Goal: Task Accomplishment & Management: Use online tool/utility

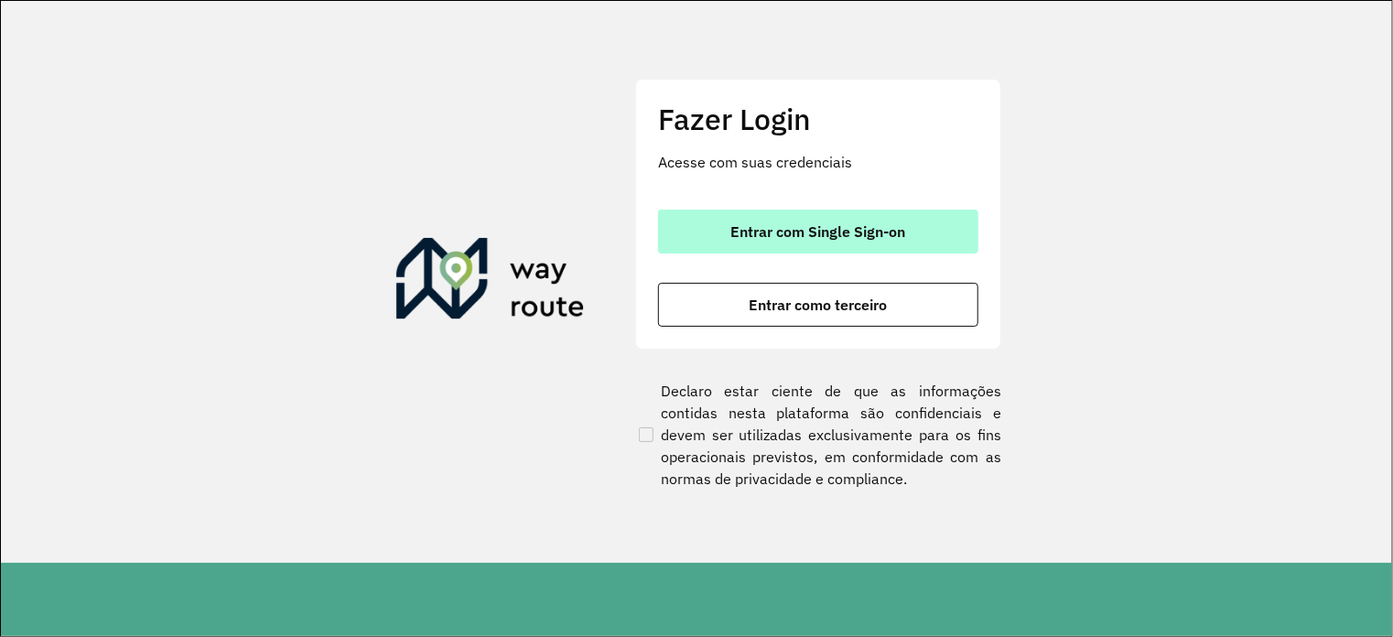
click at [765, 224] on span "Entrar com Single Sign-on" at bounding box center [818, 231] width 175 height 15
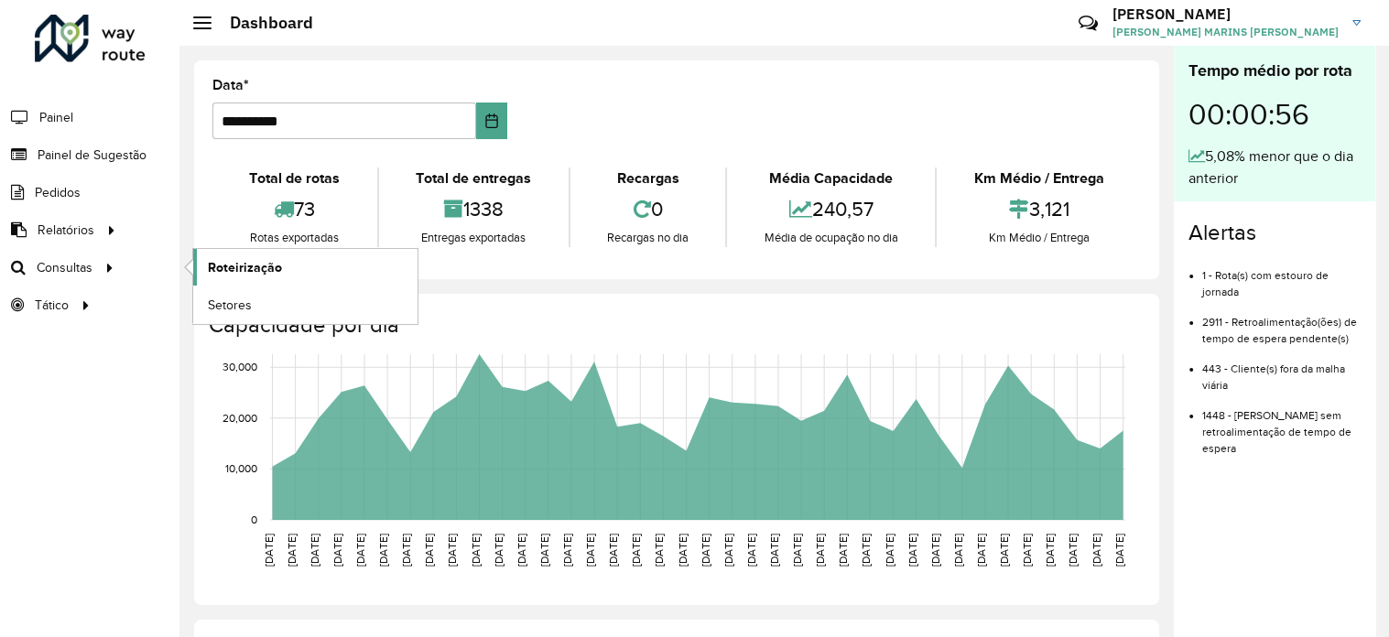
click at [227, 266] on span "Roteirização" at bounding box center [245, 267] width 74 height 19
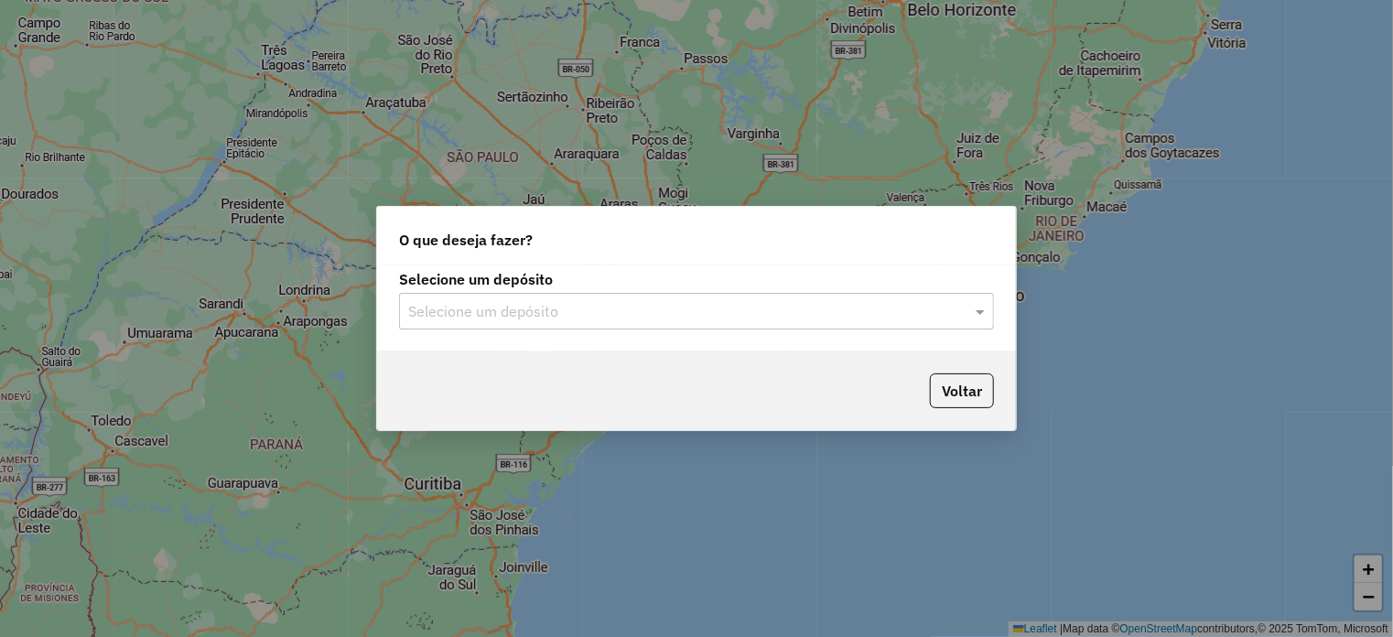
click at [853, 308] on input "text" at bounding box center [678, 312] width 540 height 22
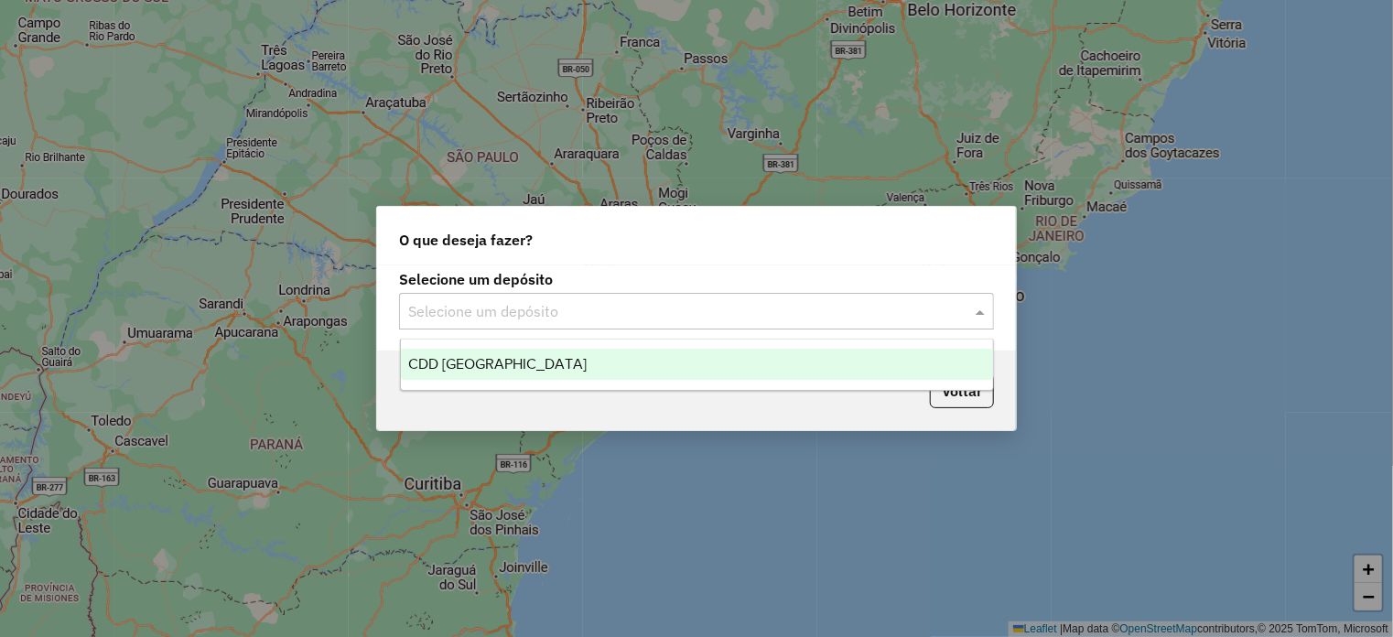
click at [576, 367] on div "CDD Rio de Janeiro" at bounding box center [697, 364] width 592 height 31
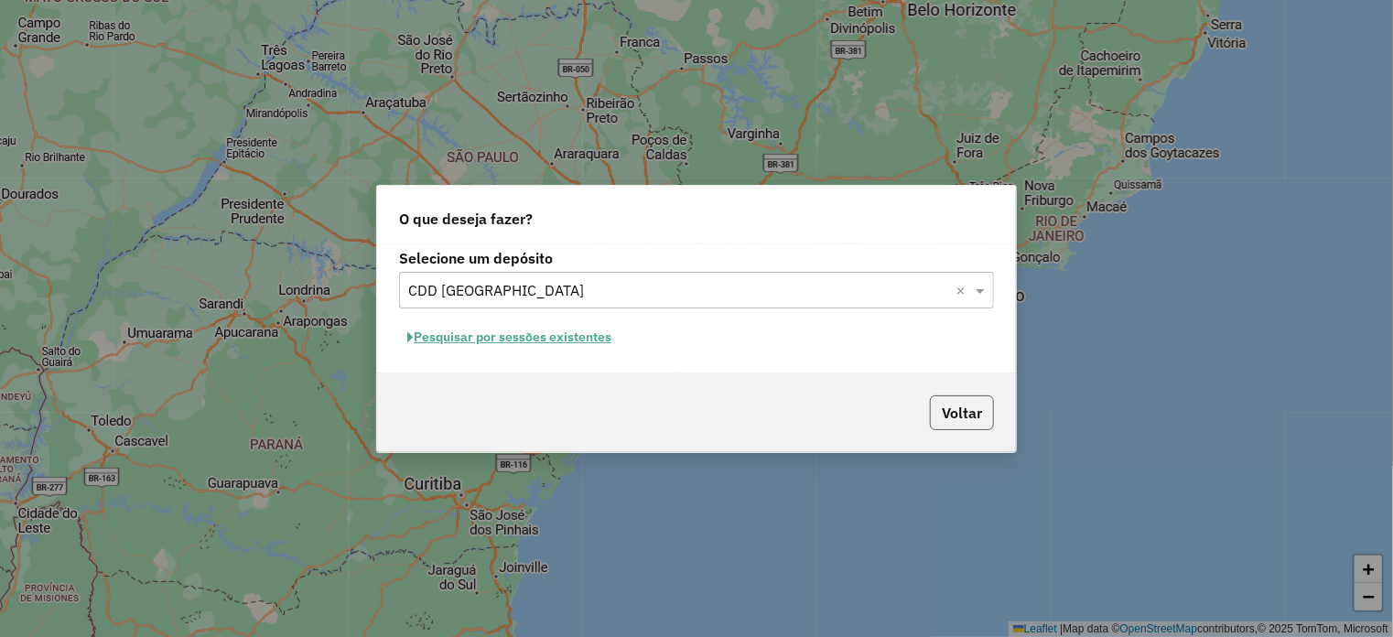
click at [934, 402] on button "Voltar" at bounding box center [962, 412] width 64 height 35
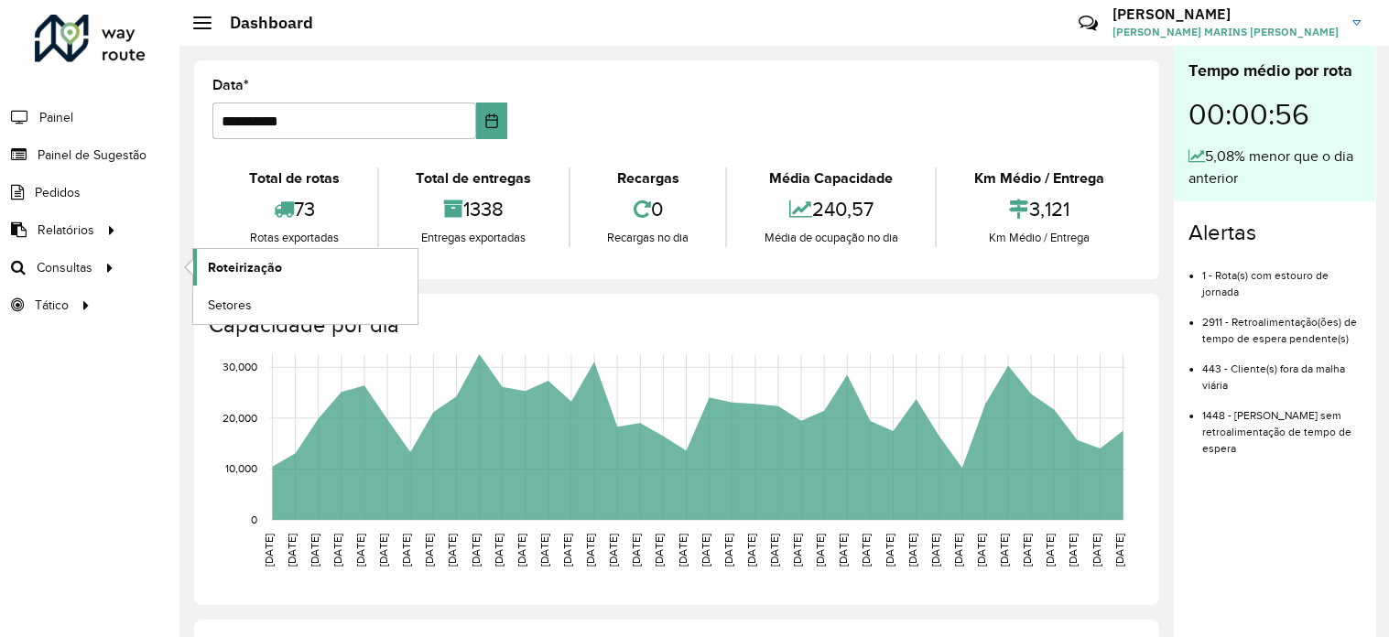
click at [242, 266] on span "Roteirização" at bounding box center [245, 267] width 74 height 19
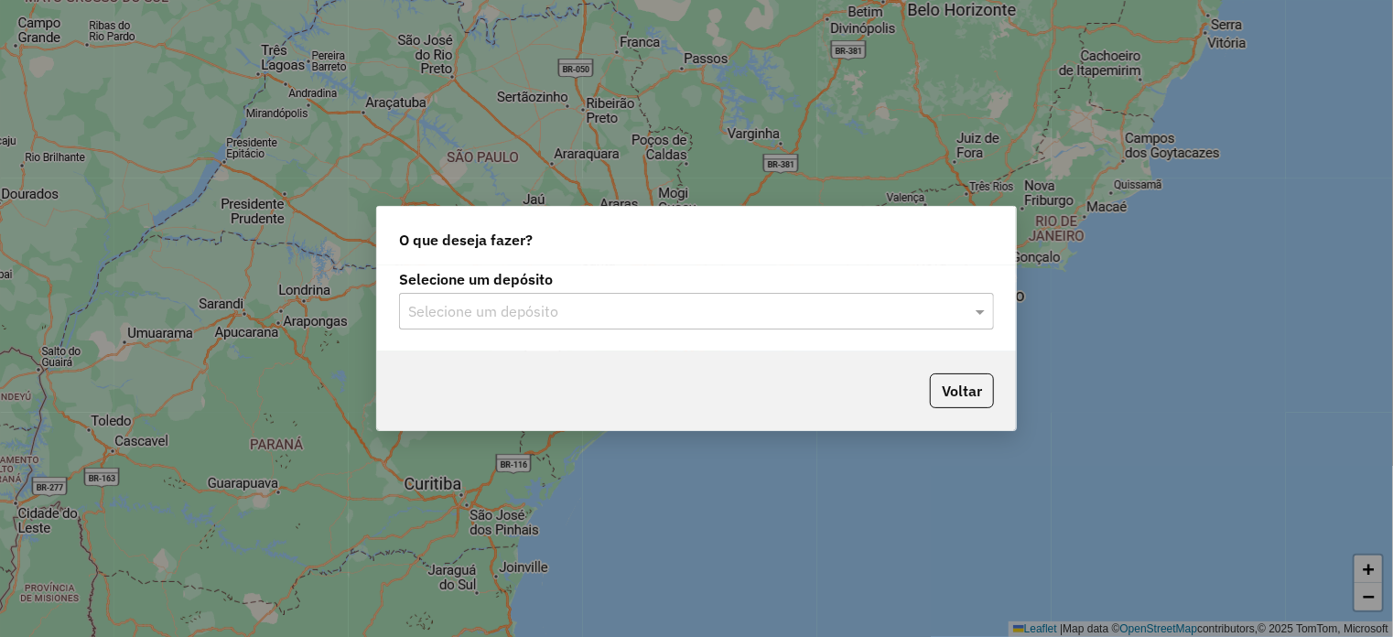
click at [777, 309] on input "text" at bounding box center [678, 312] width 540 height 22
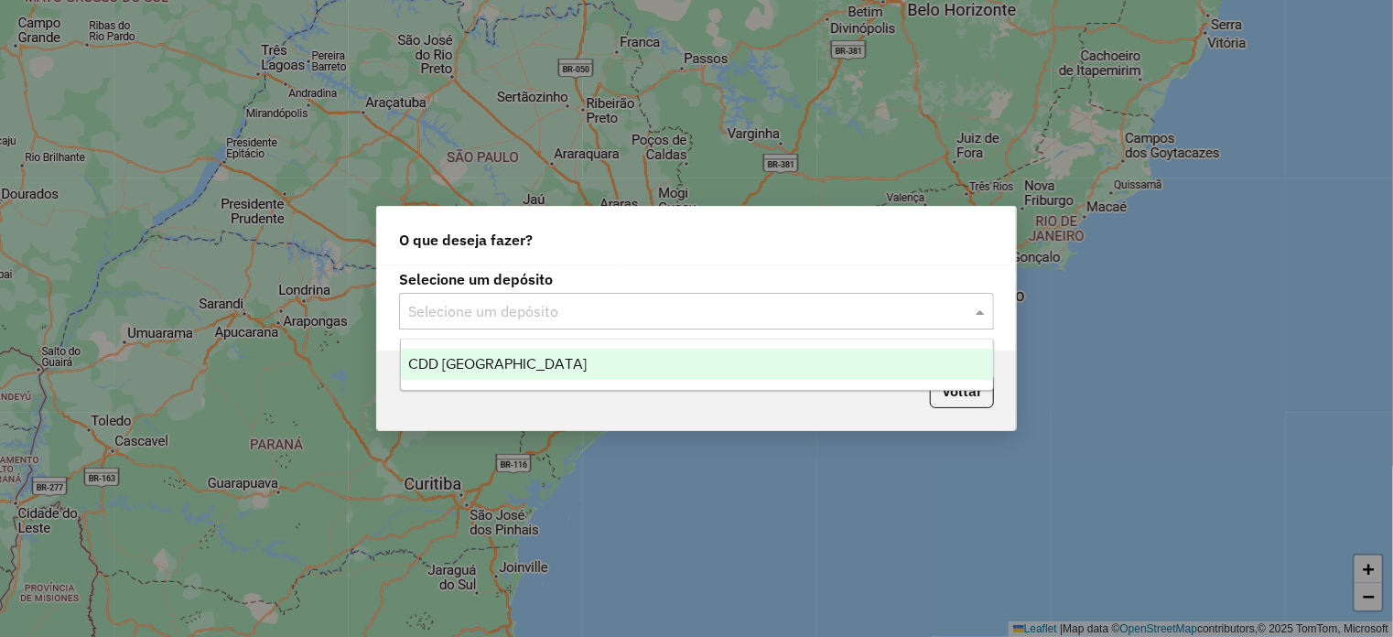
click at [559, 356] on div "CDD Rio de Janeiro" at bounding box center [697, 364] width 592 height 31
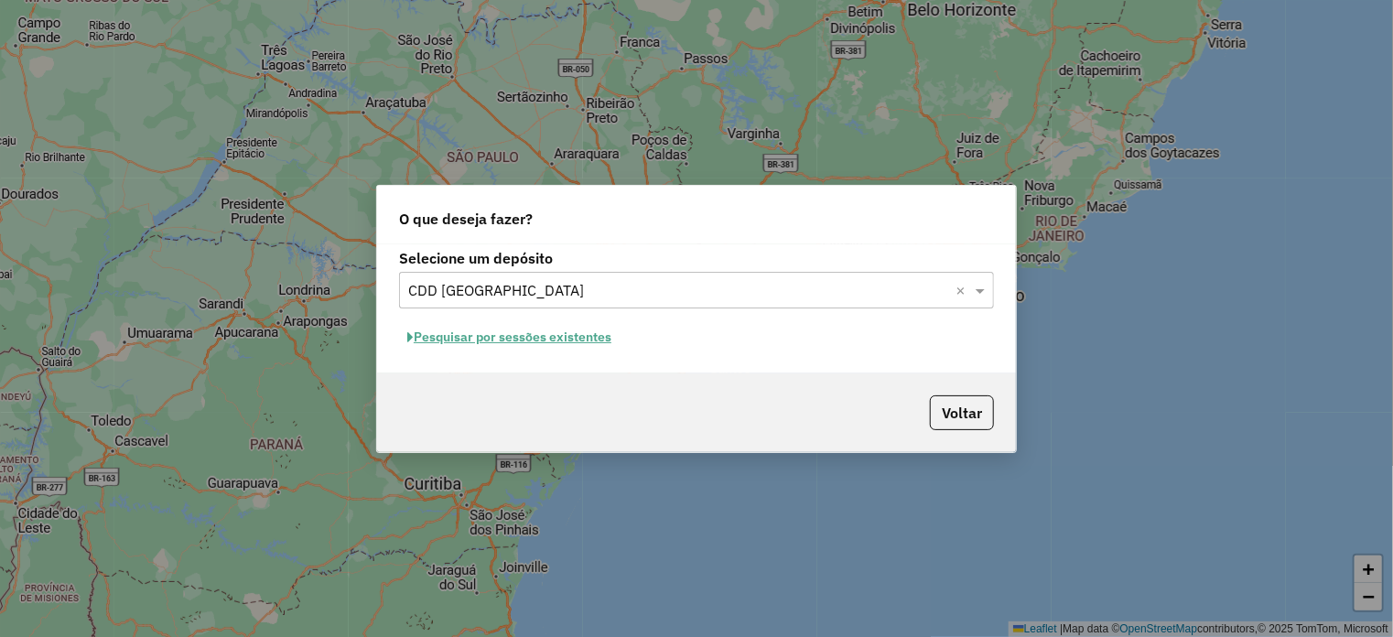
click at [499, 340] on button "Pesquisar por sessões existentes" at bounding box center [509, 337] width 221 height 28
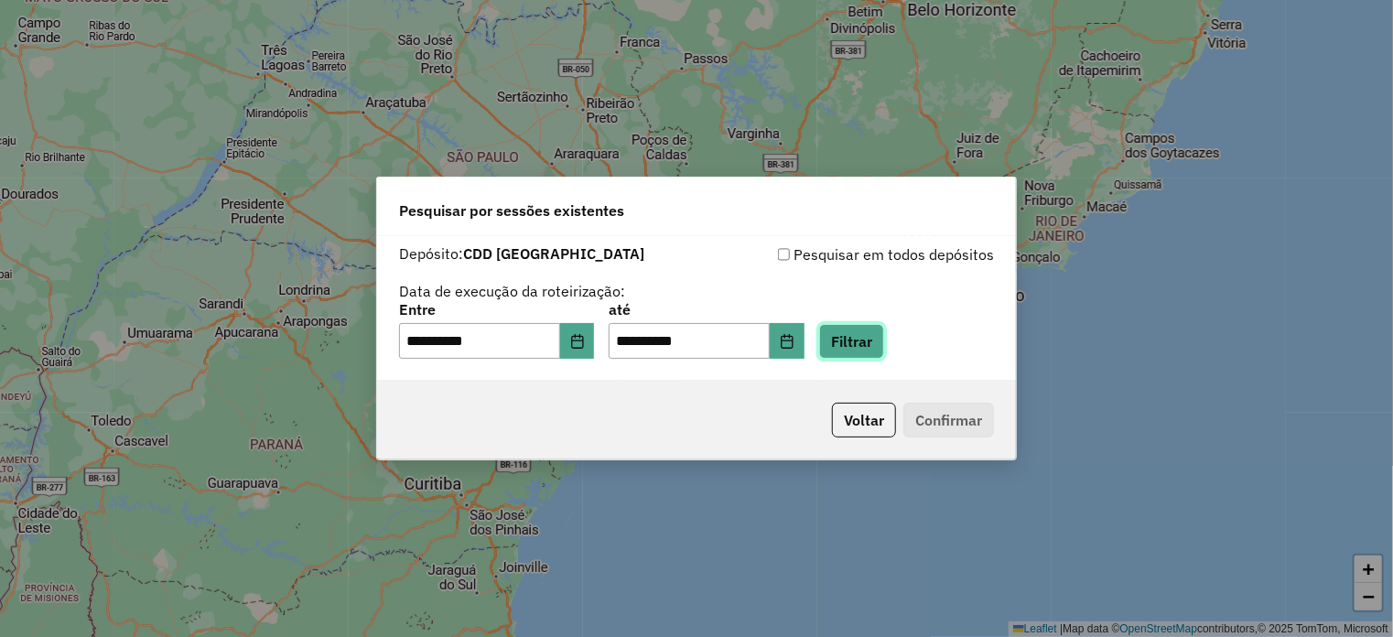
click at [884, 342] on button "Filtrar" at bounding box center [851, 341] width 65 height 35
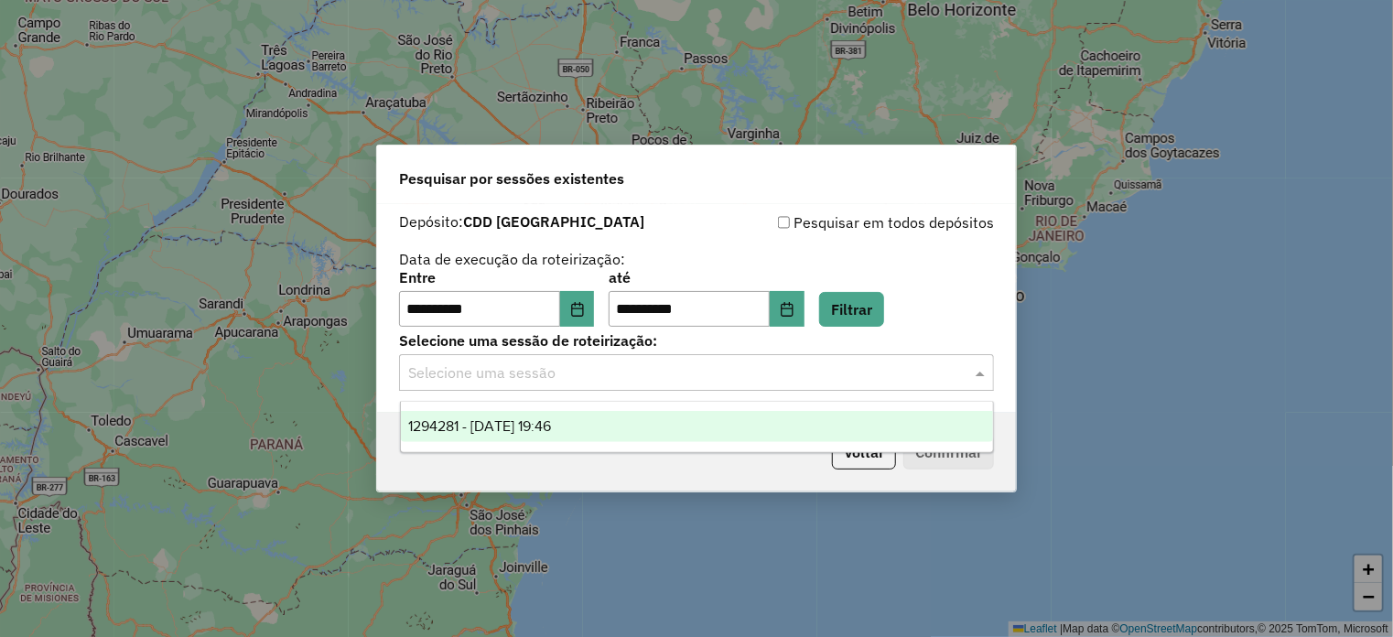
click at [555, 375] on input "text" at bounding box center [678, 373] width 540 height 22
click at [518, 420] on span "1294281 - 14/10/2025 19:46" at bounding box center [479, 426] width 143 height 16
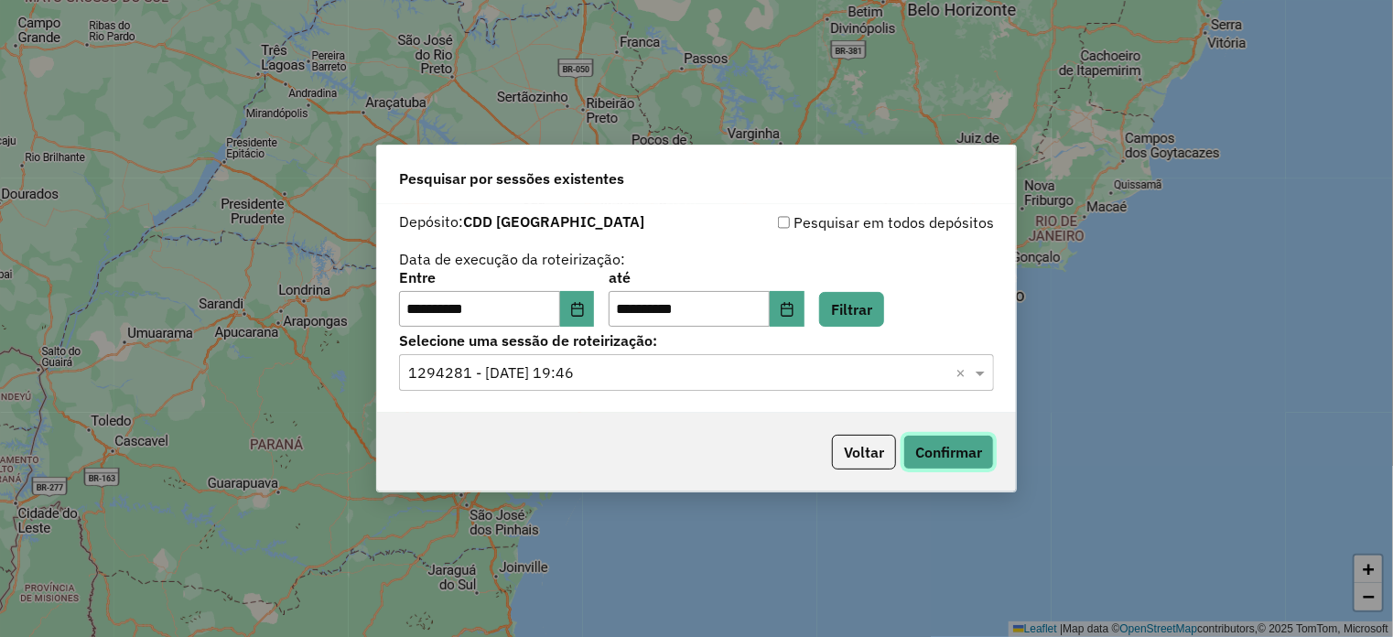
click at [920, 454] on button "Confirmar" at bounding box center [948, 452] width 91 height 35
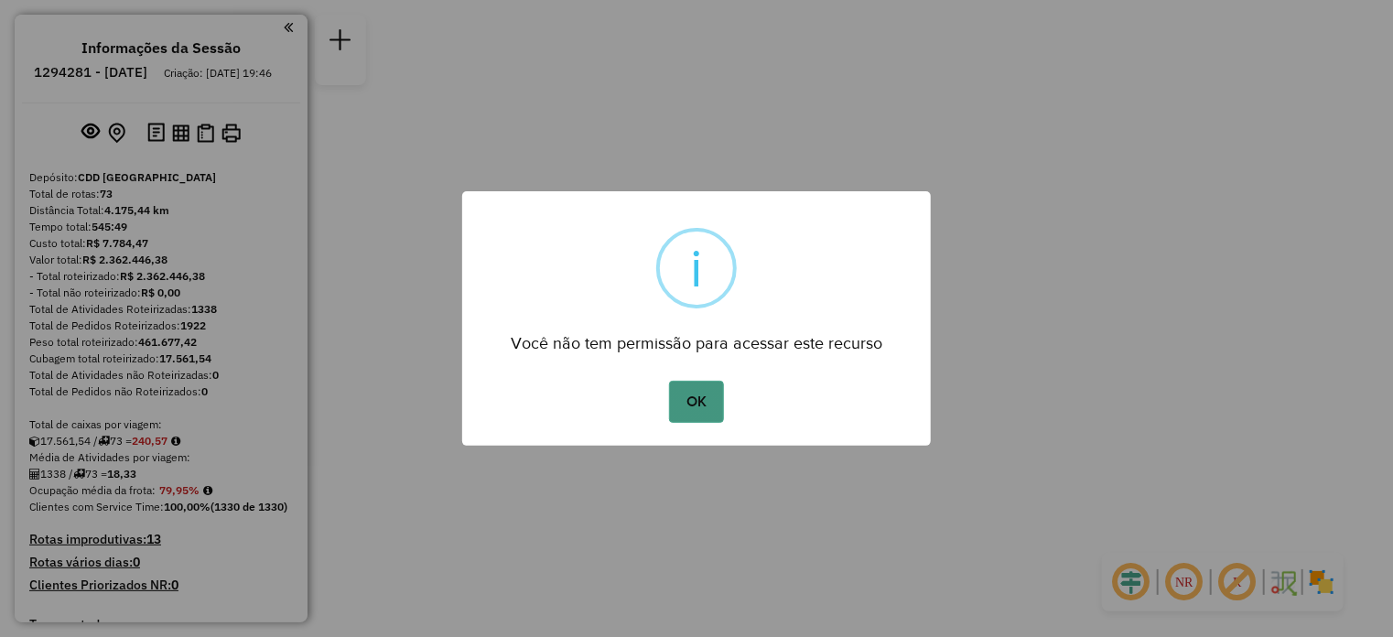
click at [709, 408] on button "OK" at bounding box center [696, 402] width 54 height 42
